Goal: Transaction & Acquisition: Purchase product/service

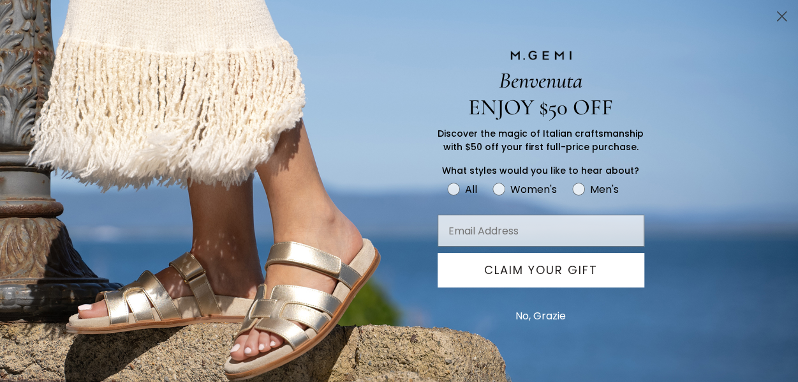
click at [777, 18] on circle "Close dialog" at bounding box center [781, 16] width 21 height 21
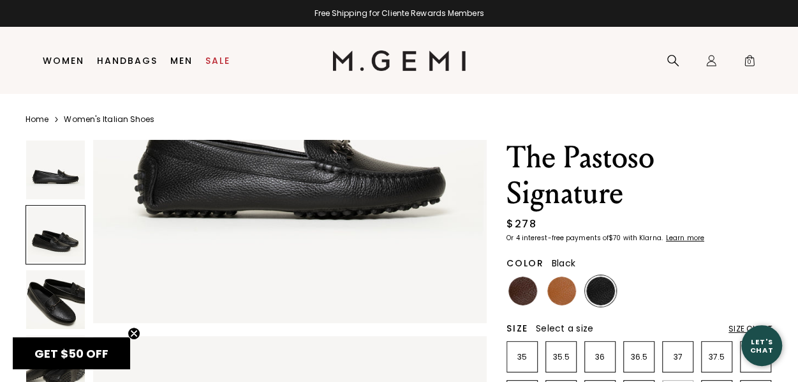
click at [568, 294] on img at bounding box center [561, 290] width 29 height 29
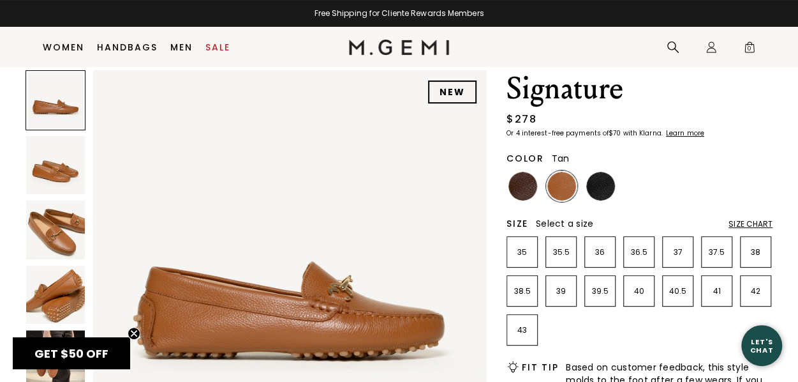
click at [68, 235] on img at bounding box center [55, 229] width 59 height 59
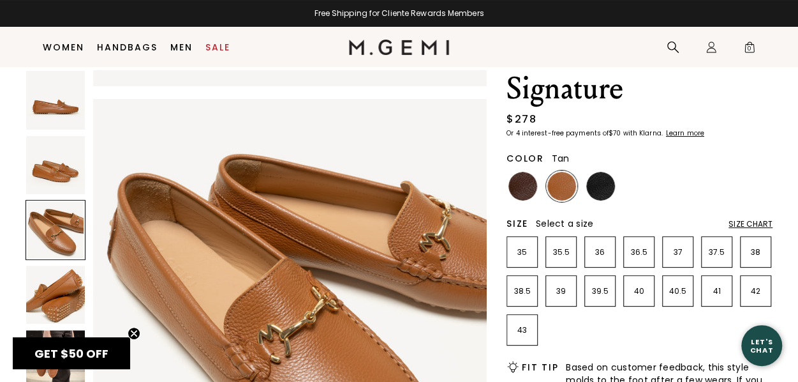
scroll to position [793, 0]
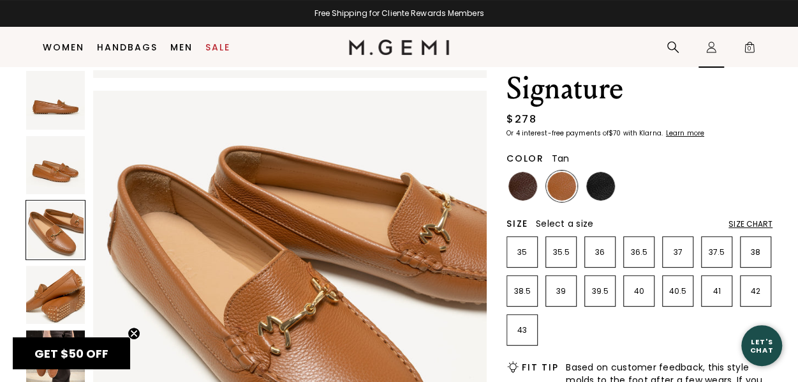
click at [711, 44] on icon "Icons/20x20/profile@2x" at bounding box center [711, 47] width 13 height 13
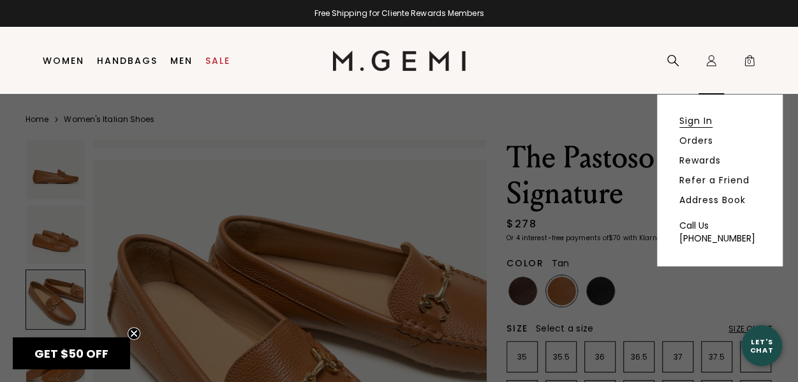
click at [708, 116] on link "Sign In" at bounding box center [696, 120] width 33 height 11
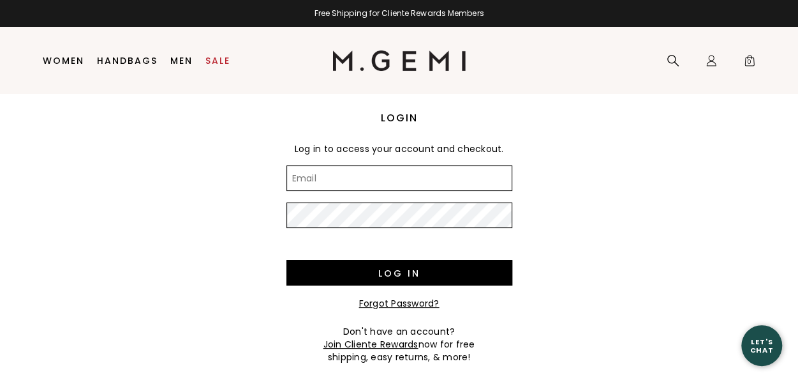
type input "palmond16@gmail.com"
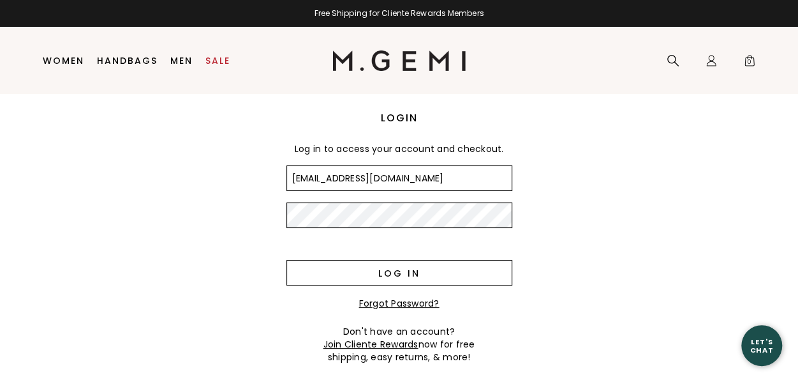
click at [435, 275] on input "Log in" at bounding box center [399, 273] width 226 height 26
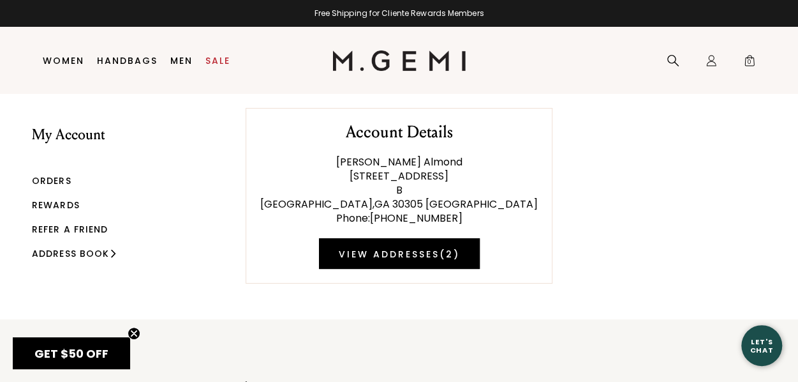
click at [59, 175] on link "Orders" at bounding box center [52, 180] width 40 height 13
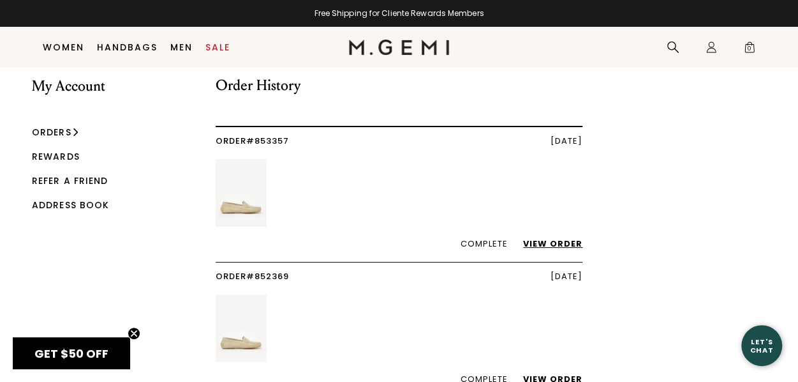
scroll to position [19, 0]
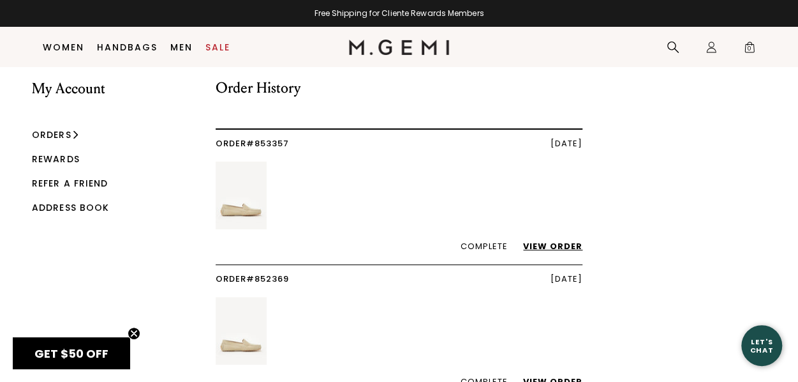
click at [561, 248] on link "View Order" at bounding box center [546, 246] width 72 height 12
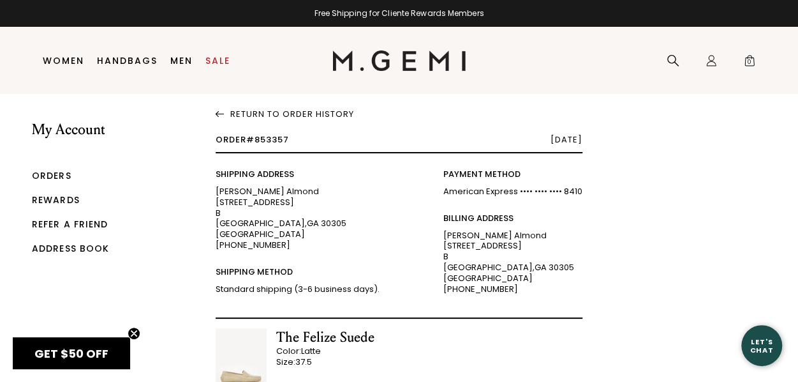
scroll to position [11, 0]
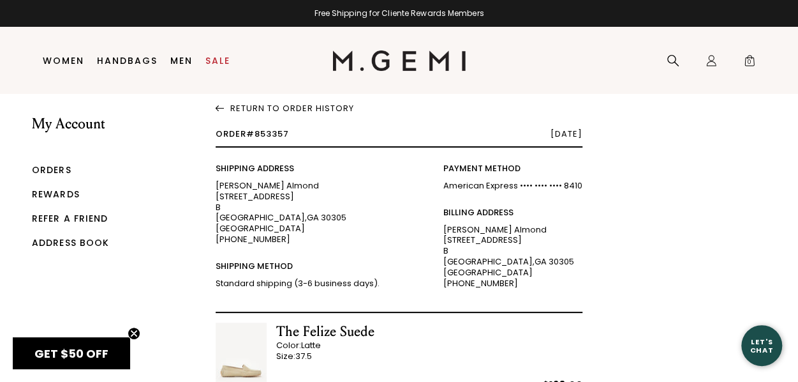
click at [55, 167] on link "Orders" at bounding box center [52, 169] width 40 height 13
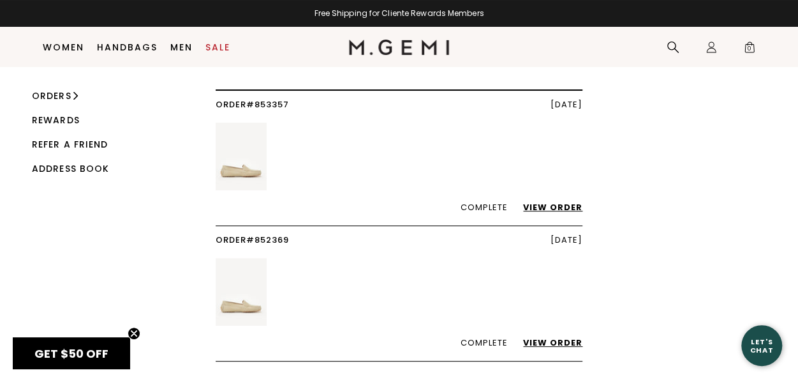
scroll to position [61, 0]
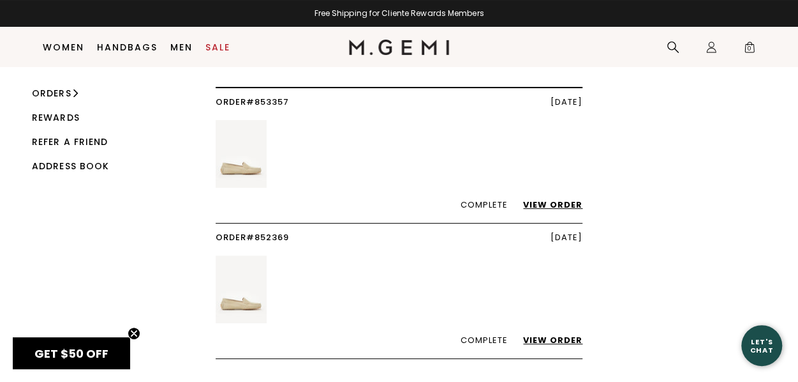
click at [537, 339] on link "View Order" at bounding box center [546, 340] width 72 height 12
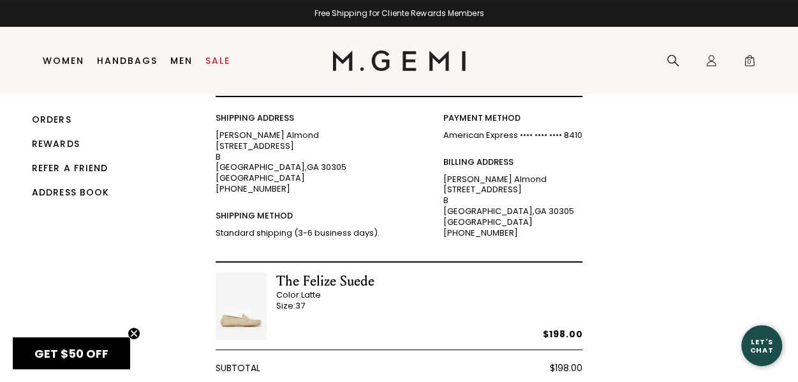
scroll to position [20, 0]
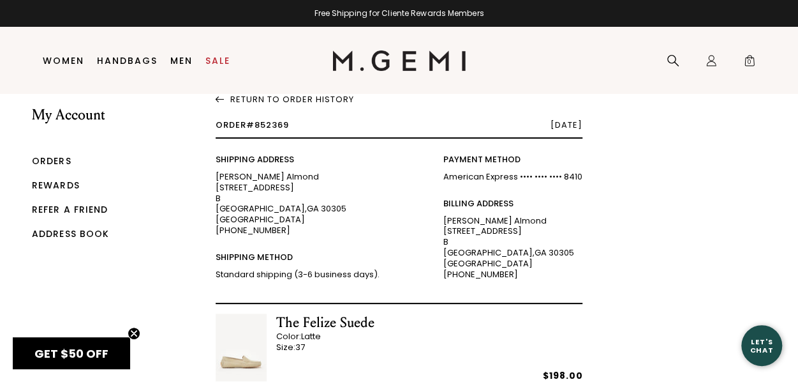
click at [64, 181] on link "Rewards" at bounding box center [56, 185] width 48 height 13
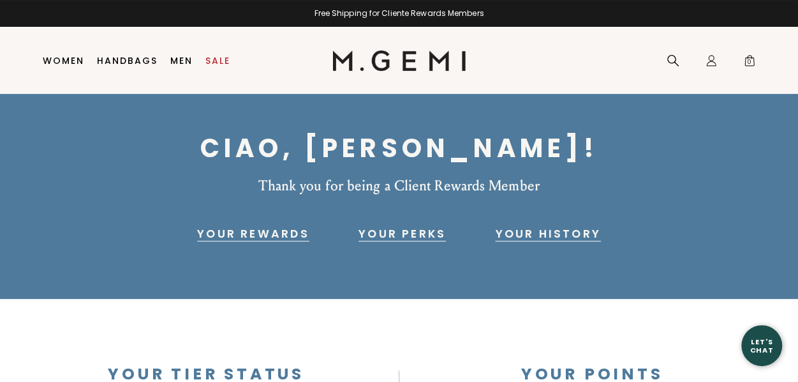
scroll to position [27, 0]
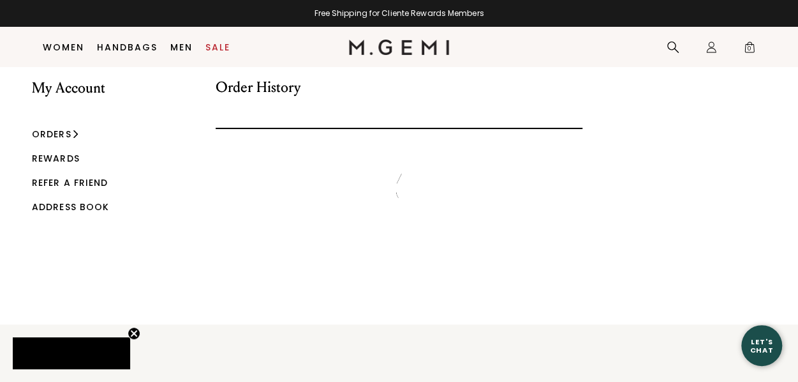
scroll to position [34, 0]
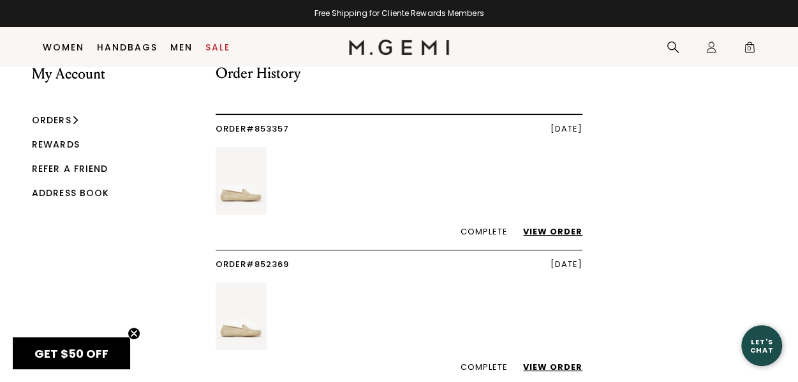
click at [63, 45] on link "Women" at bounding box center [63, 47] width 41 height 10
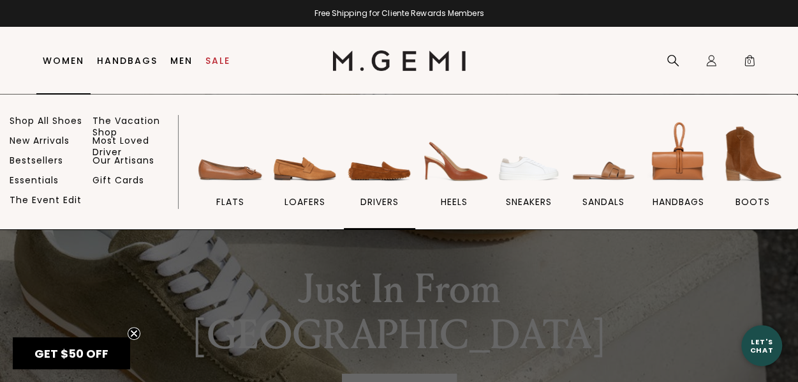
click at [368, 167] on img at bounding box center [379, 153] width 71 height 71
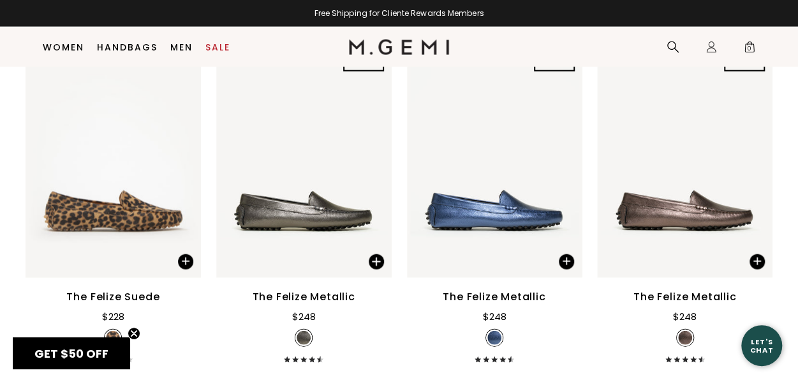
scroll to position [1350, 0]
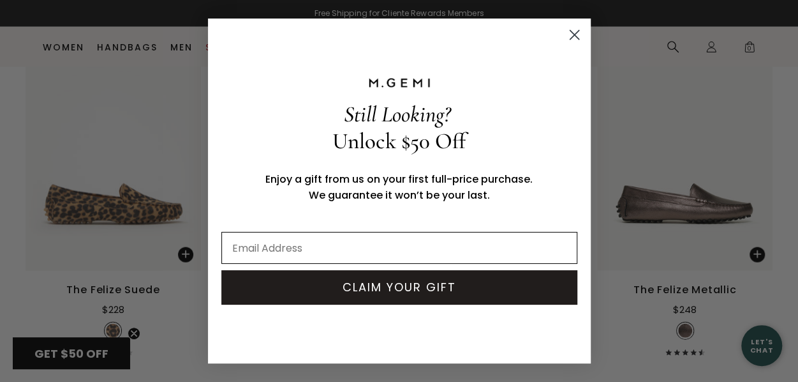
click at [325, 253] on input "Email Address" at bounding box center [399, 248] width 356 height 32
type input "palmond16@gmail.com"
click at [373, 296] on button "CLAIM YOUR GIFT" at bounding box center [399, 287] width 356 height 34
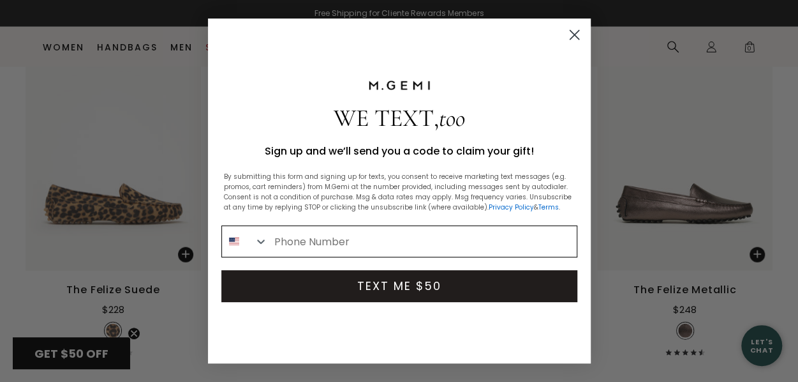
click at [360, 235] on input "Phone Number" at bounding box center [422, 241] width 309 height 31
type input "1-912-398-4053"
click at [395, 289] on button "TEXT ME $50" at bounding box center [399, 286] width 356 height 32
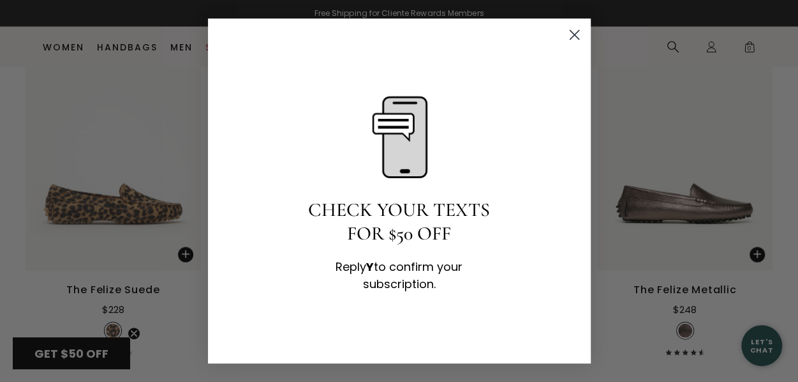
click at [379, 217] on span "CHECK YOUR TEXTS FOR $50 OFF" at bounding box center [399, 221] width 182 height 47
click at [575, 33] on icon "Close dialog" at bounding box center [574, 35] width 9 height 9
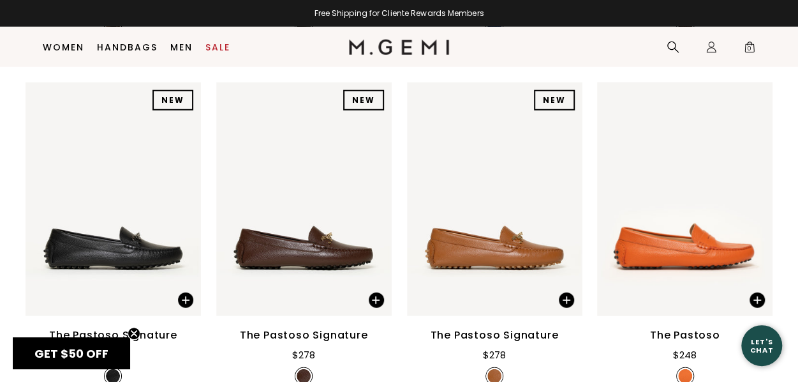
scroll to position [1662, 0]
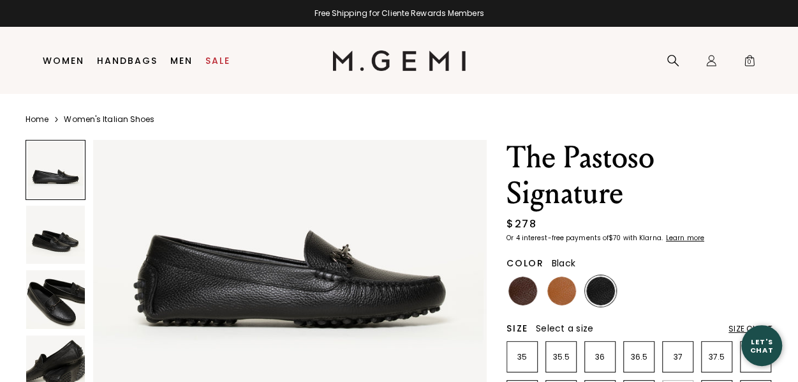
click at [566, 288] on img at bounding box center [561, 290] width 29 height 29
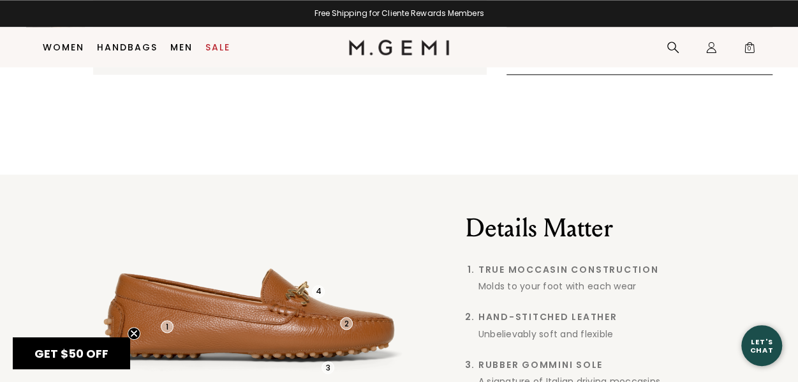
scroll to position [876, 0]
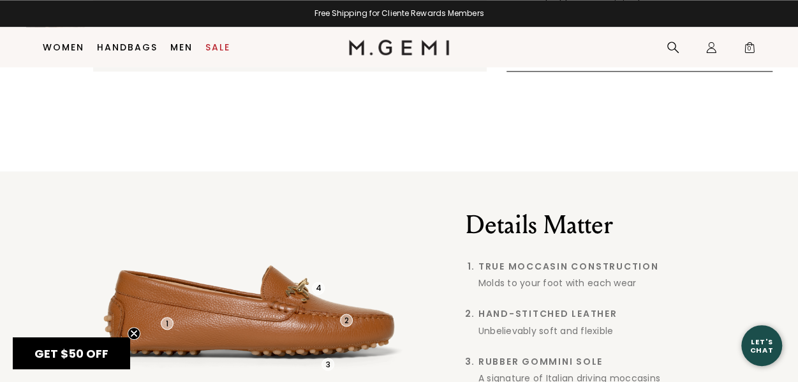
click at [92, 350] on span "GET $50 OFF" at bounding box center [71, 353] width 74 height 16
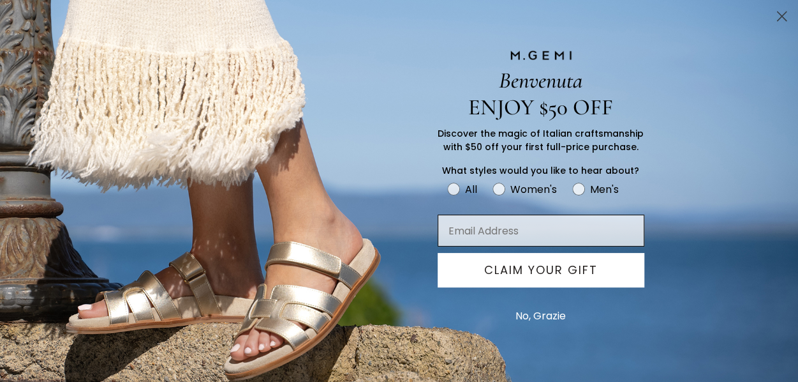
click at [545, 225] on input "Email Address" at bounding box center [541, 230] width 207 height 32
type input "palmond16@gmail.com"
click at [539, 273] on button "CLAIM YOUR GIFT" at bounding box center [541, 270] width 207 height 34
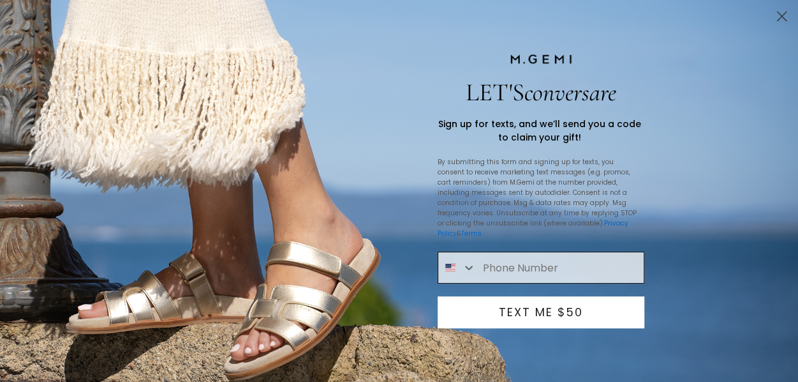
click at [531, 260] on input "Phone Number" at bounding box center [559, 267] width 167 height 31
type input "1-912-398-4053"
click at [550, 310] on button "TEXT ME $50" at bounding box center [541, 312] width 207 height 32
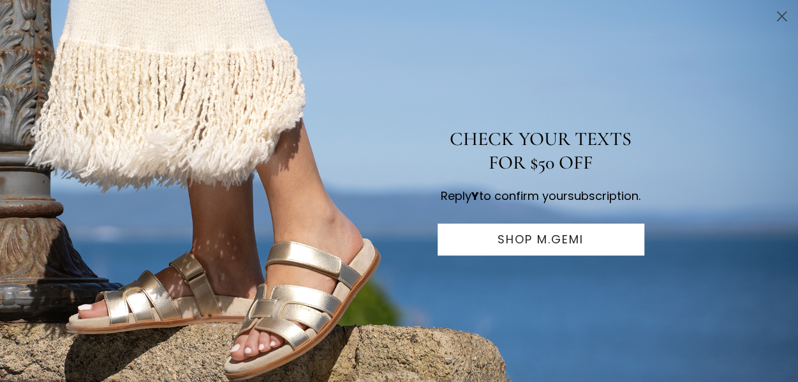
scroll to position [922, 0]
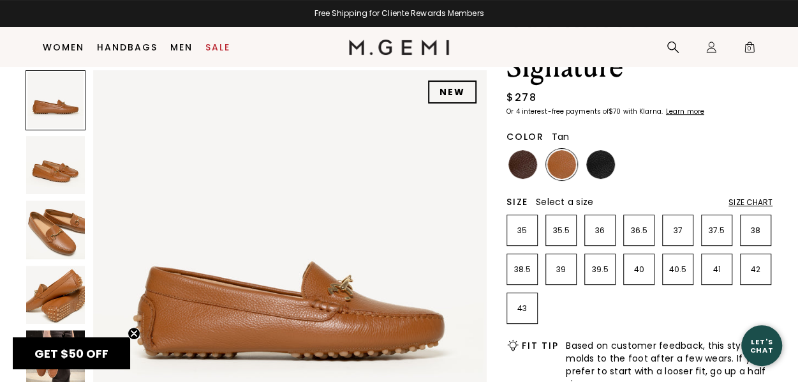
click at [754, 203] on div "Size Chart" at bounding box center [751, 202] width 44 height 10
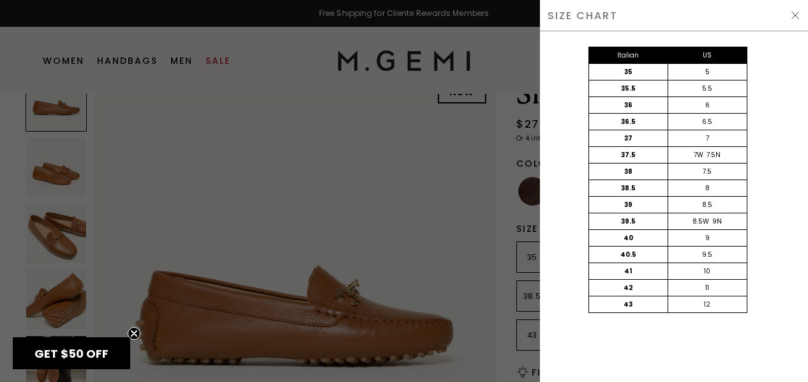
click at [798, 20] on div "SIZE CHART" at bounding box center [674, 15] width 268 height 31
click at [797, 18] on img at bounding box center [795, 15] width 10 height 10
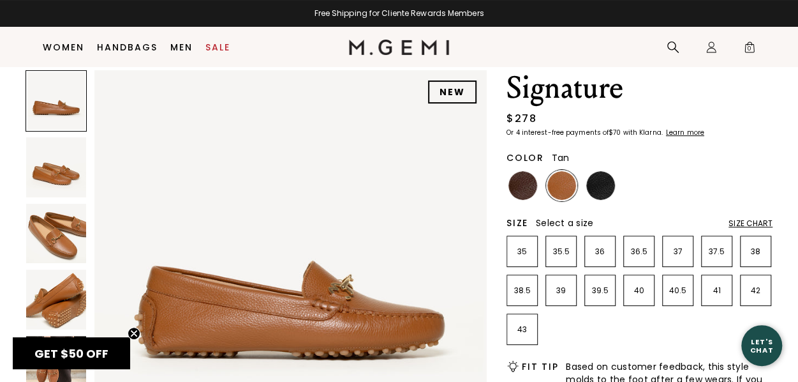
scroll to position [73, 0]
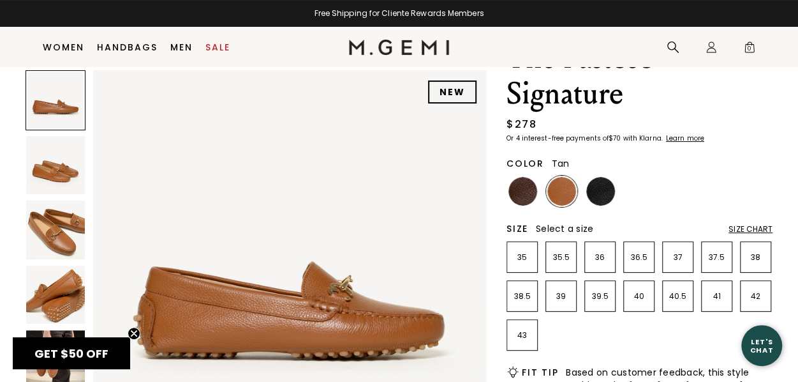
click at [717, 263] on li "37.5" at bounding box center [716, 256] width 31 height 31
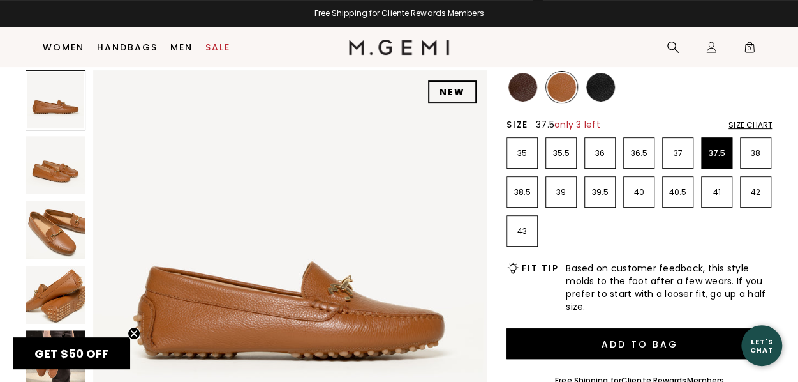
scroll to position [179, 0]
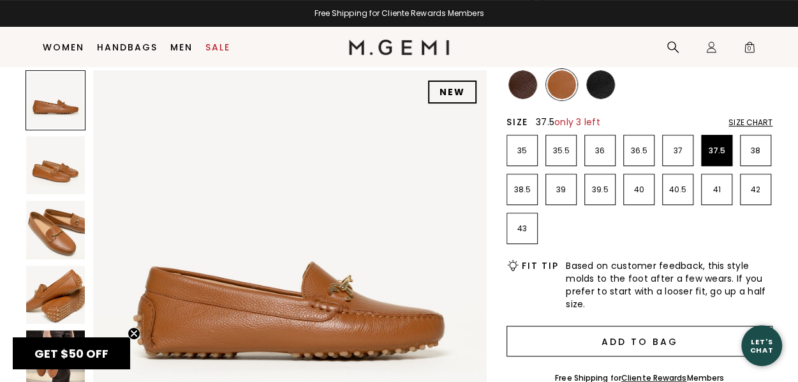
click at [672, 343] on button "Add to Bag" at bounding box center [640, 340] width 266 height 31
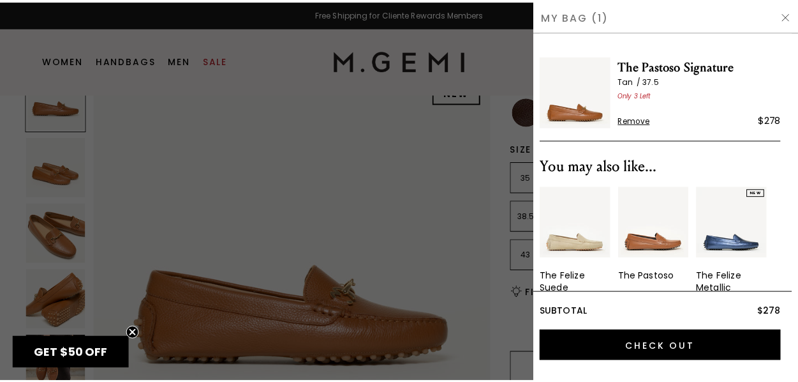
scroll to position [0, 0]
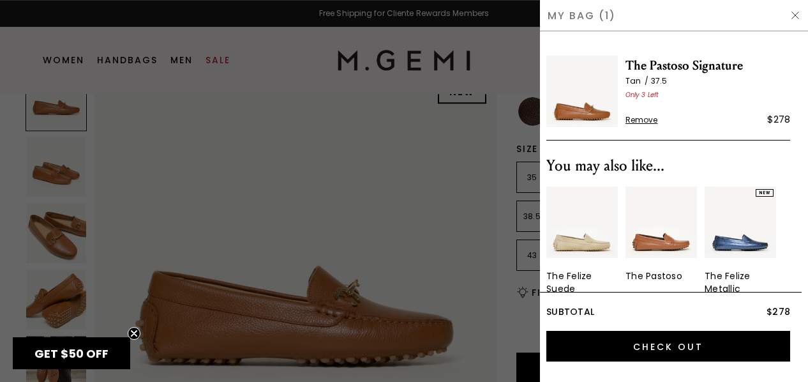
click at [797, 17] on img at bounding box center [795, 15] width 10 height 10
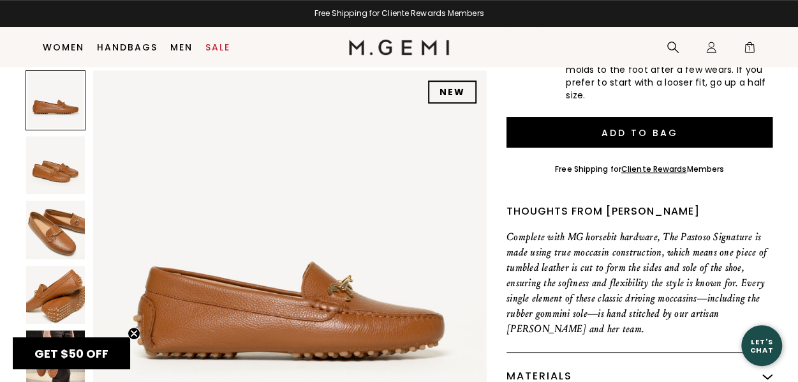
scroll to position [389, 0]
click at [672, 168] on link "Cliente Rewards" at bounding box center [654, 168] width 66 height 11
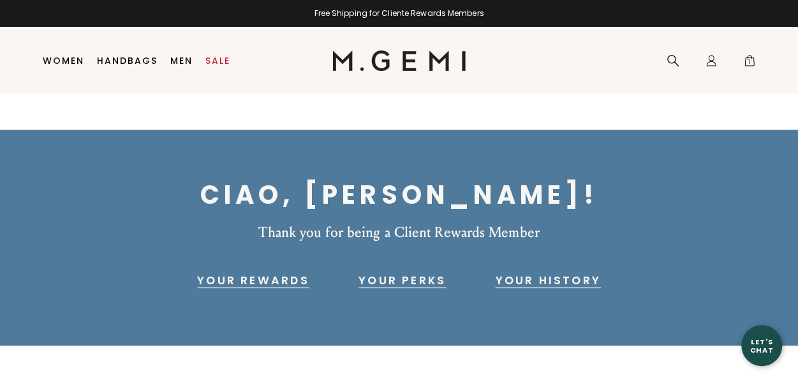
scroll to position [27, 0]
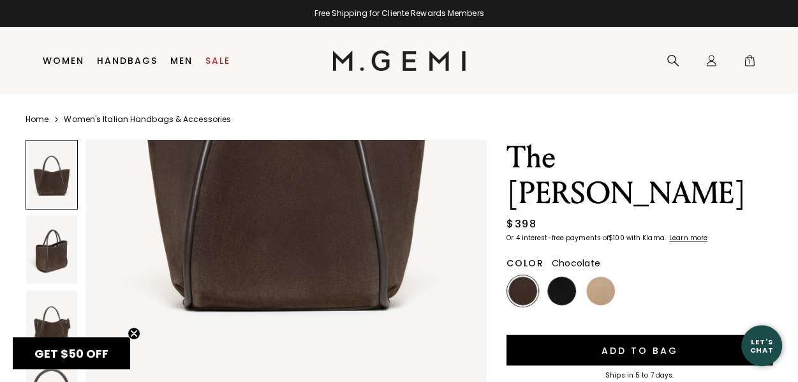
scroll to position [260, 0]
click at [103, 353] on span "GET $50 OFF" at bounding box center [71, 353] width 74 height 16
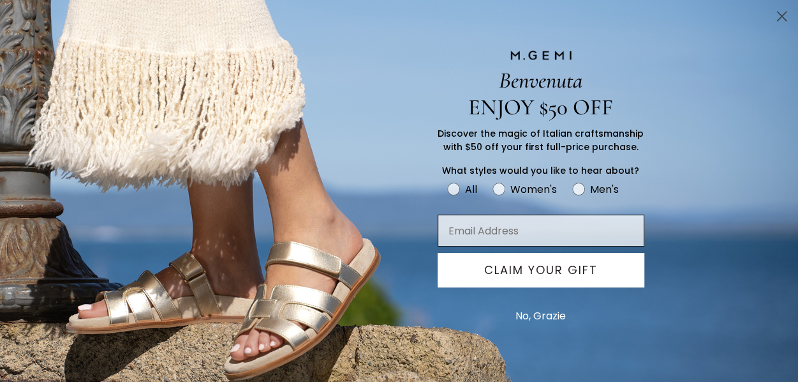
click at [522, 229] on input "Email Address" at bounding box center [541, 230] width 207 height 32
type input "palmond16@gmail.com"
click at [546, 272] on button "CLAIM YOUR GIFT" at bounding box center [541, 270] width 207 height 34
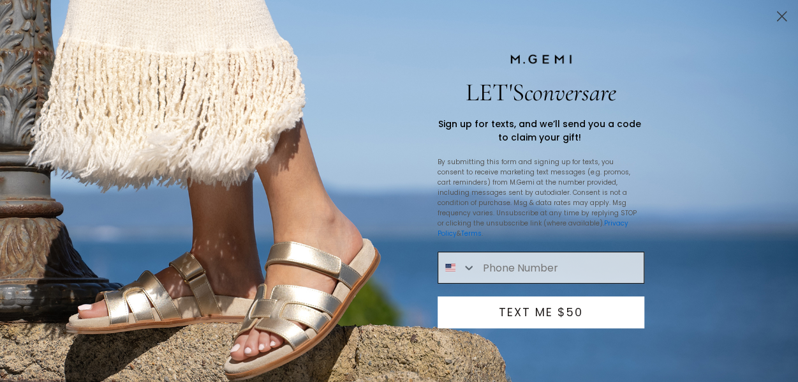
click at [549, 258] on input "Phone Number" at bounding box center [559, 267] width 167 height 31
type input "1-912-398-4053"
click at [524, 308] on button "TEXT ME $50" at bounding box center [541, 312] width 207 height 32
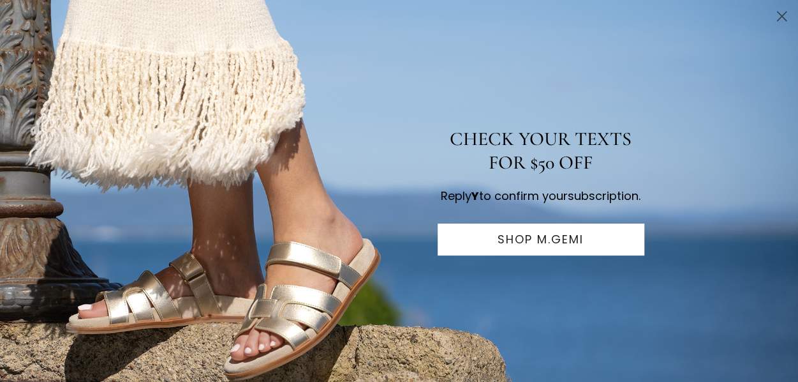
scroll to position [279, 0]
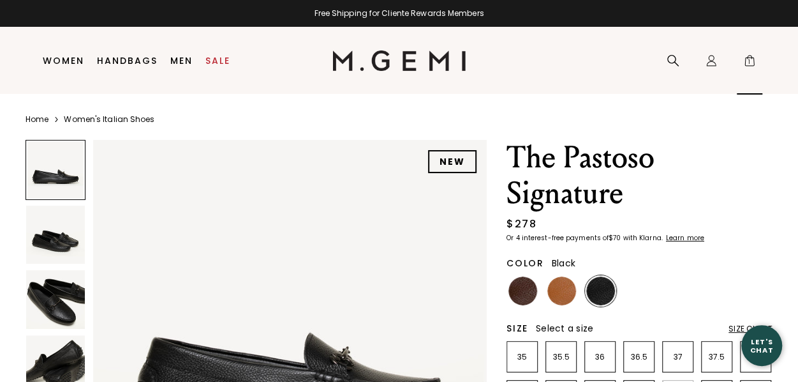
click at [749, 61] on span "1" at bounding box center [749, 63] width 13 height 13
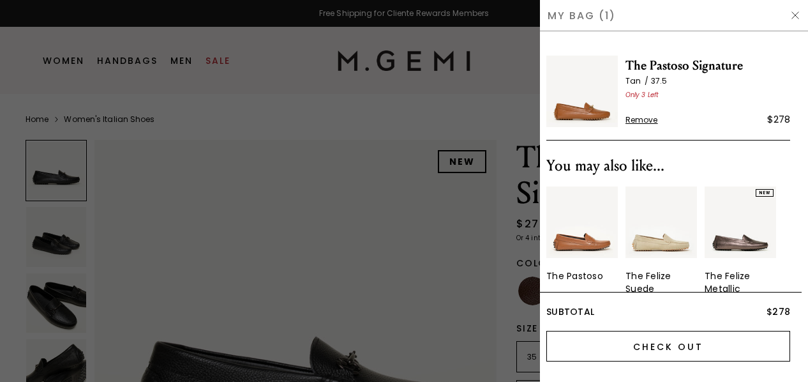
click at [664, 348] on input "Check Out" at bounding box center [668, 346] width 244 height 31
